Goal: Check status

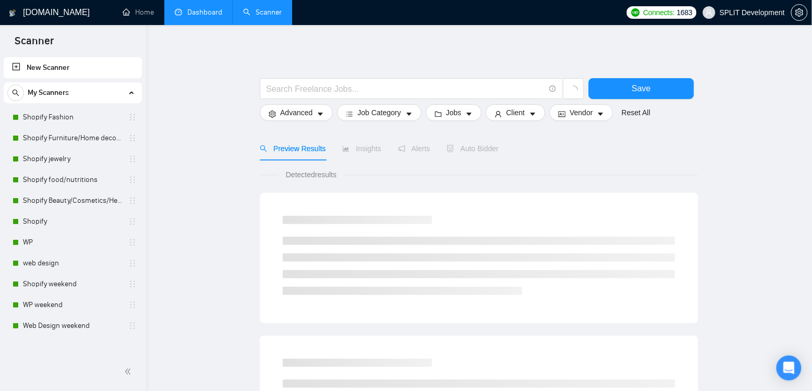
click at [203, 8] on link "Dashboard" at bounding box center [198, 12] width 47 height 9
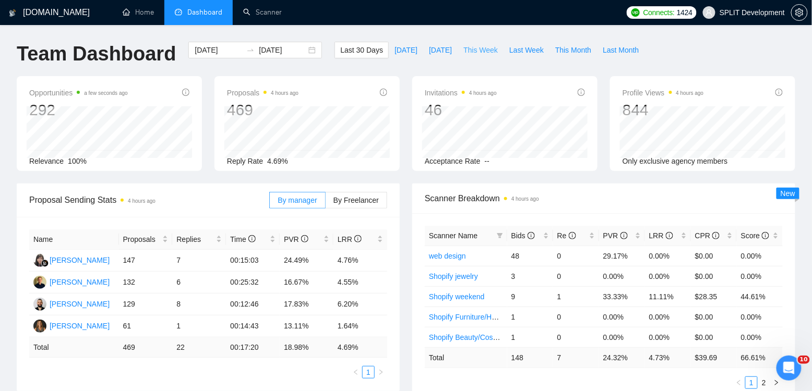
click at [483, 52] on span "This Week" at bounding box center [480, 49] width 34 height 11
type input "[DATE]"
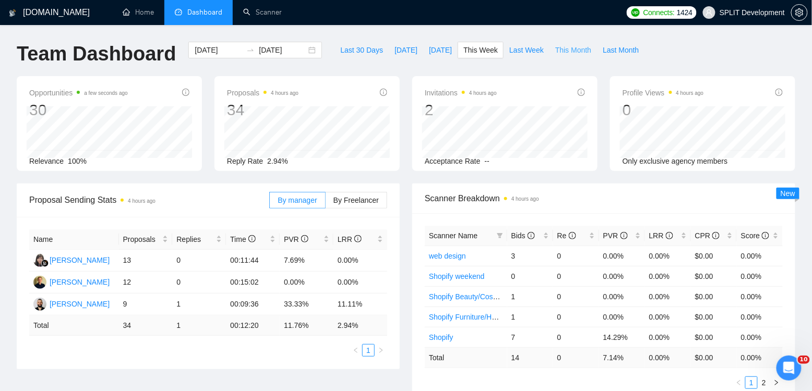
click at [576, 52] on span "This Month" at bounding box center [573, 49] width 36 height 11
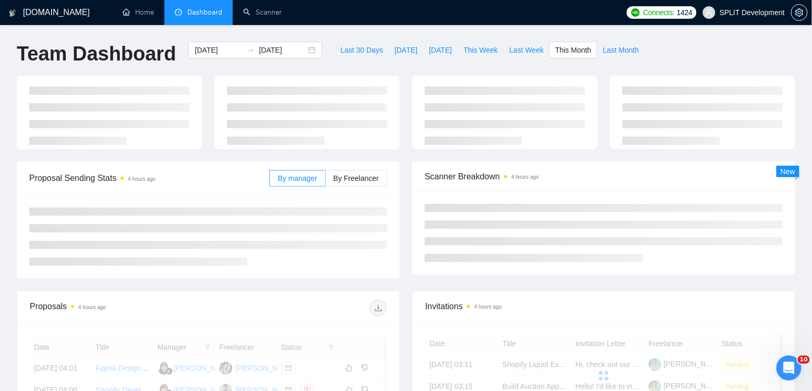
type input "[DATE]"
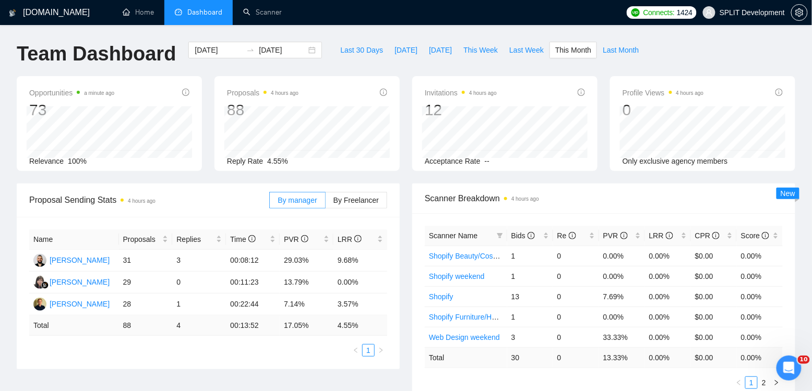
click at [405, 175] on div "Opportunities a minute ago 73 Relevance 100% Proposals 4 hours ago 88 Reply Rat…" at bounding box center [405, 129] width 791 height 107
